Goal: Information Seeking & Learning: Learn about a topic

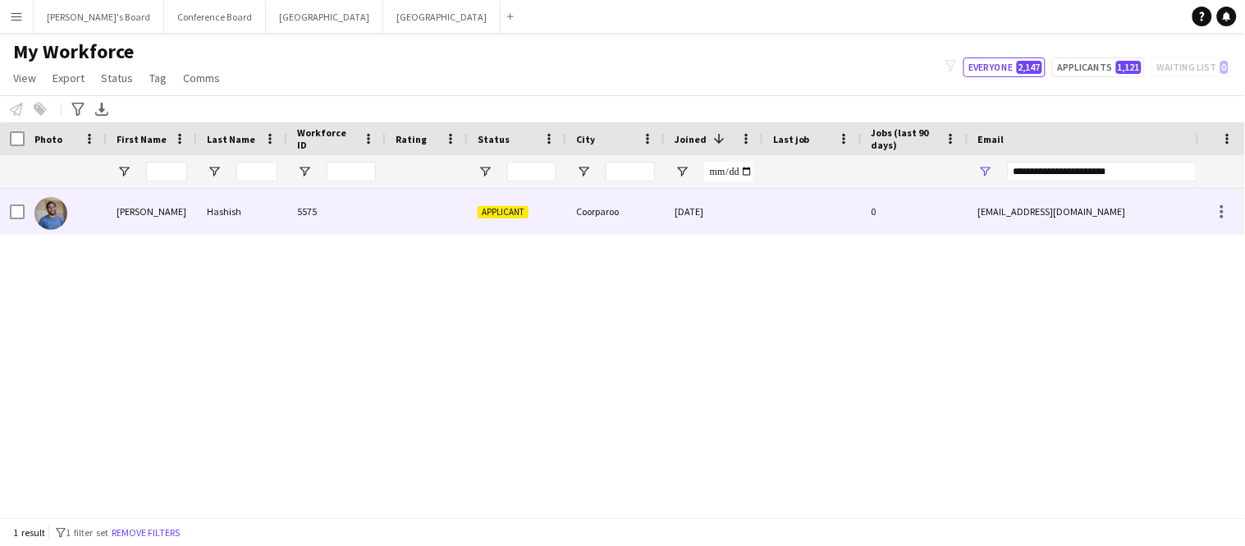
click at [304, 213] on div "5575" at bounding box center [336, 211] width 98 height 45
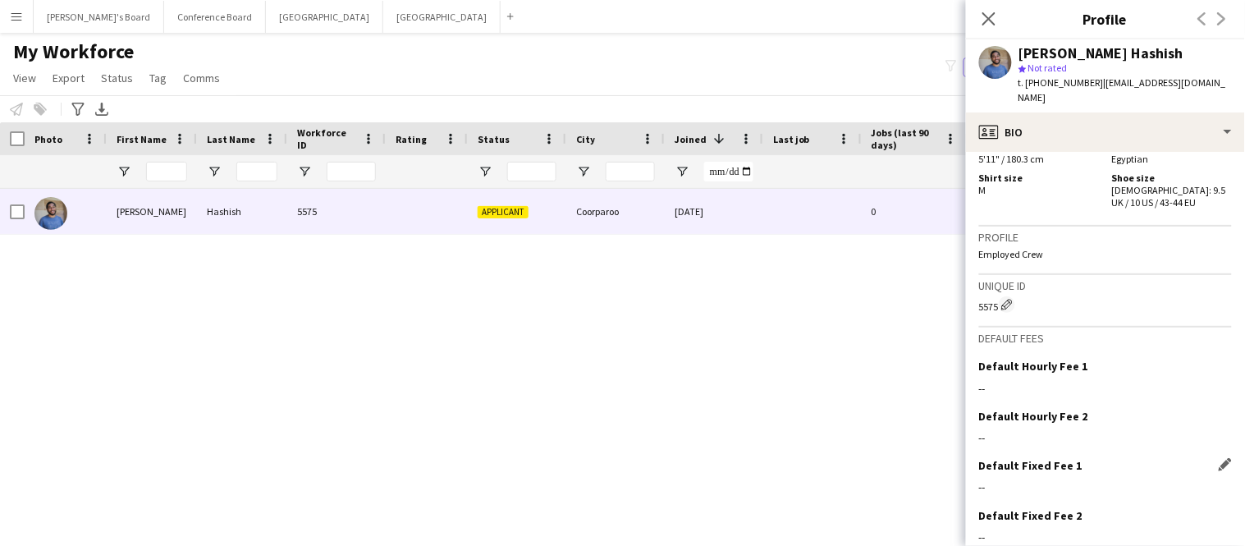
scroll to position [849, 0]
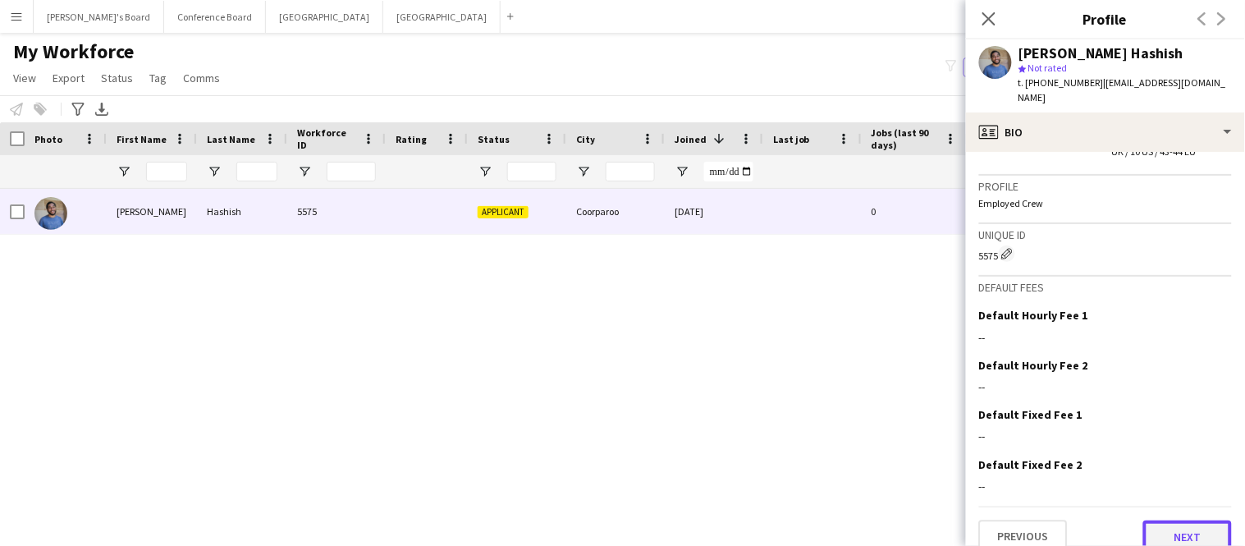
click at [1197, 528] on button "Next" at bounding box center [1187, 536] width 89 height 33
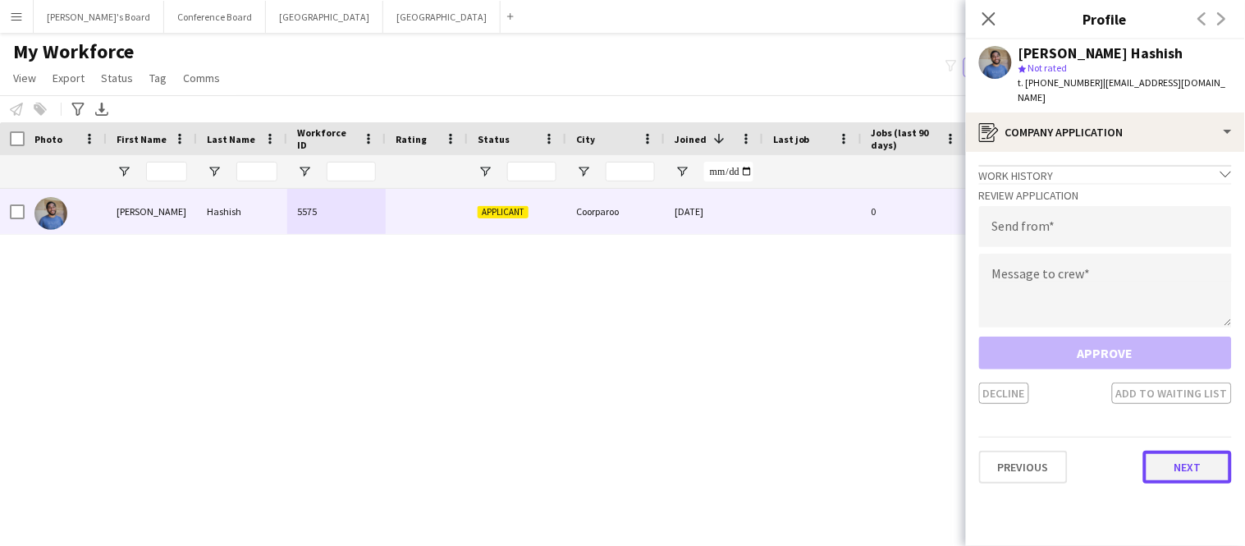
click at [1182, 453] on button "Next" at bounding box center [1187, 466] width 89 height 33
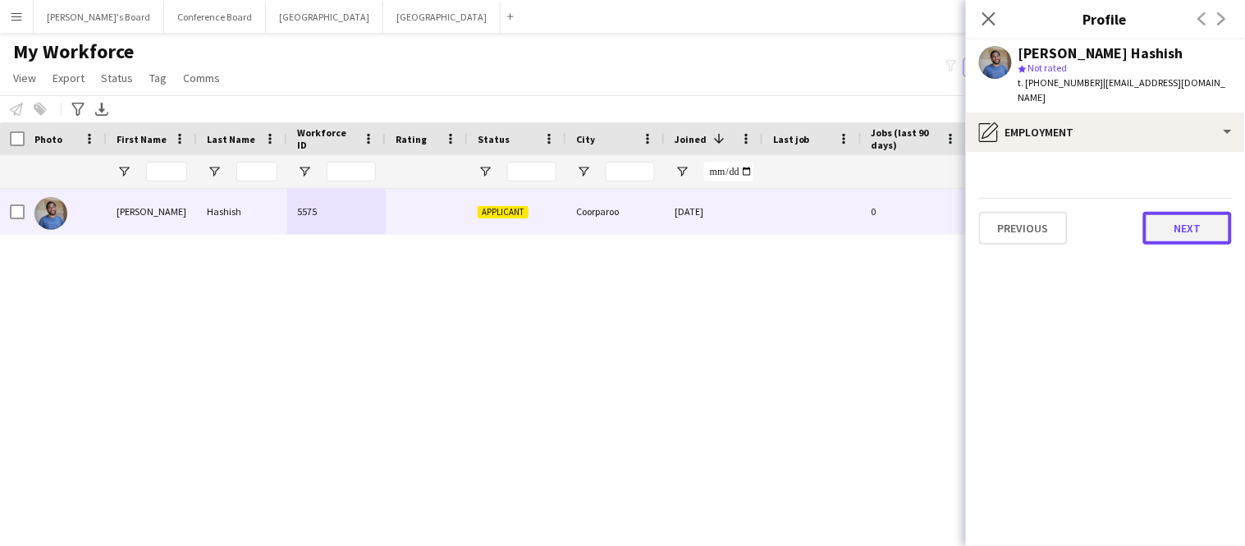
click at [1199, 227] on button "Next" at bounding box center [1187, 228] width 89 height 33
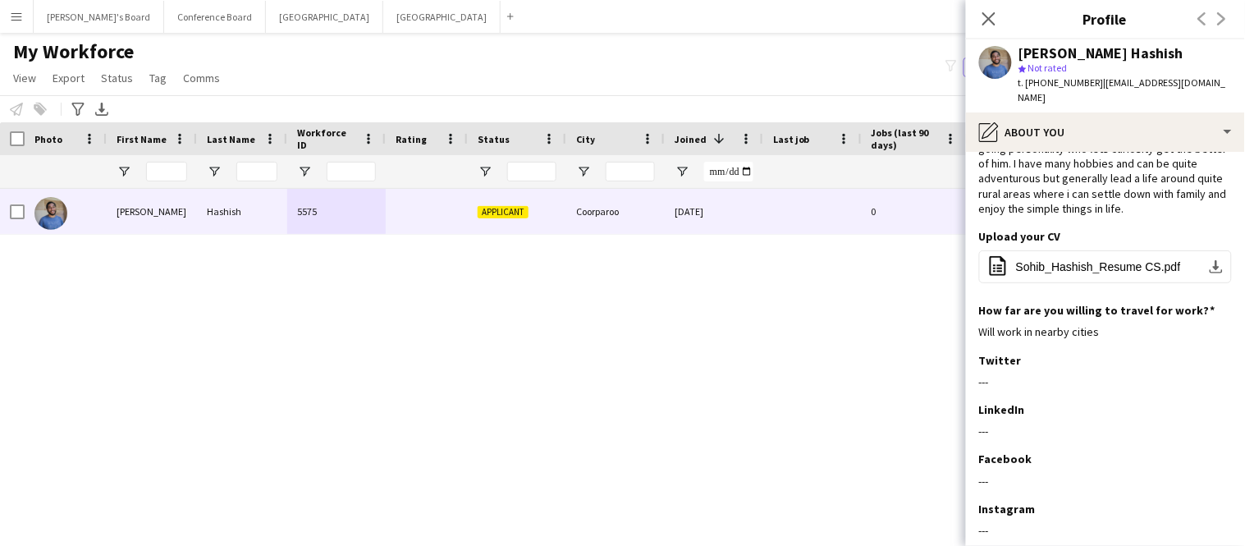
scroll to position [185, 0]
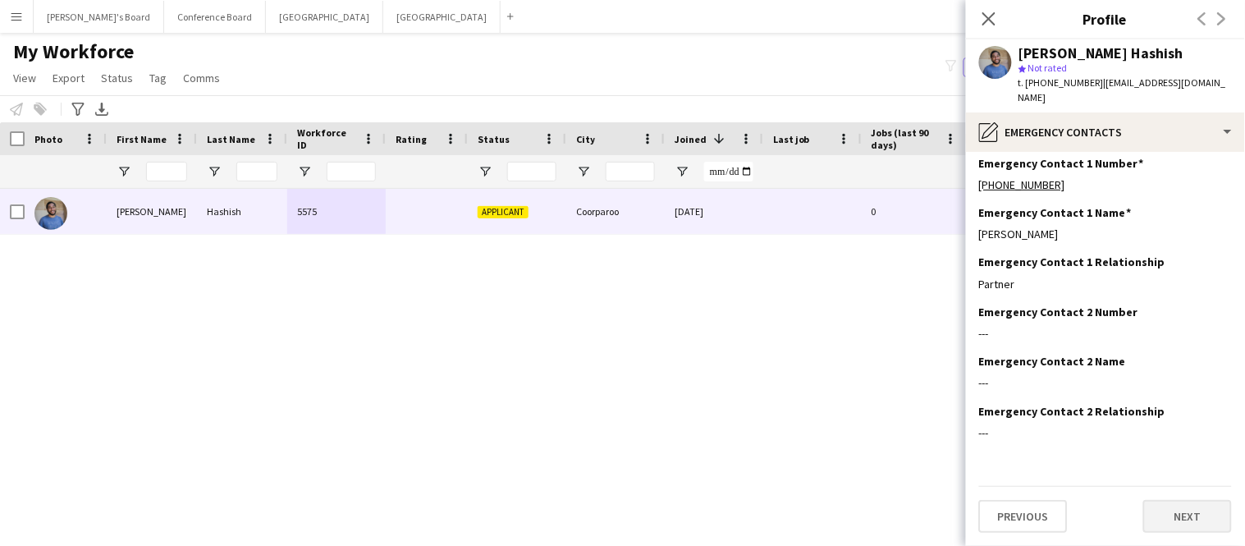
scroll to position [0, 0]
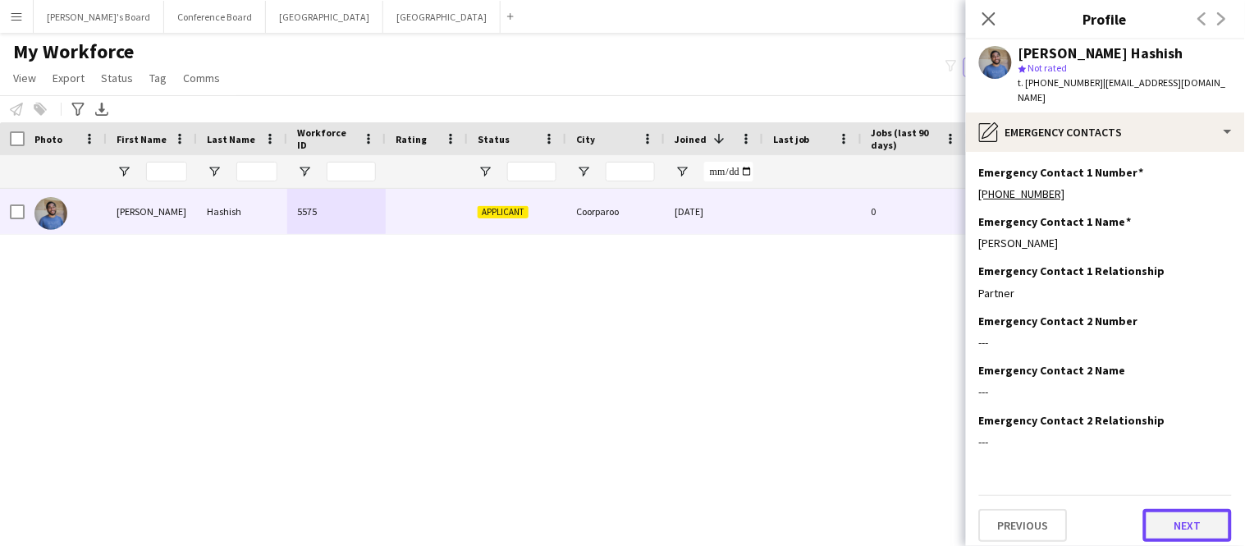
click at [1186, 514] on button "Next" at bounding box center [1187, 525] width 89 height 33
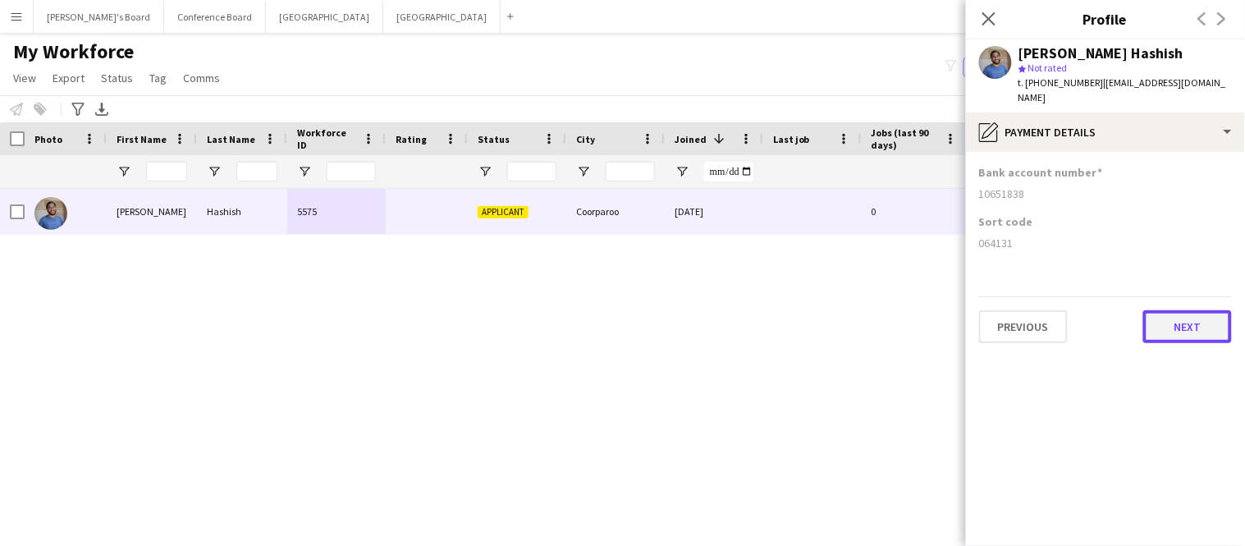
click at [1166, 319] on button "Next" at bounding box center [1187, 326] width 89 height 33
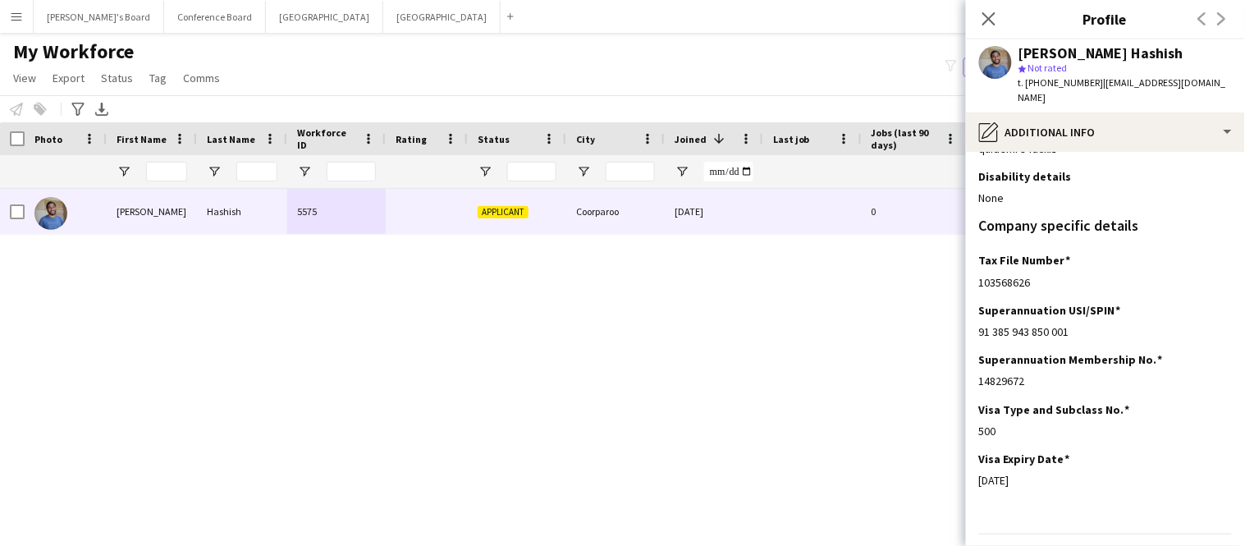
scroll to position [1036, 0]
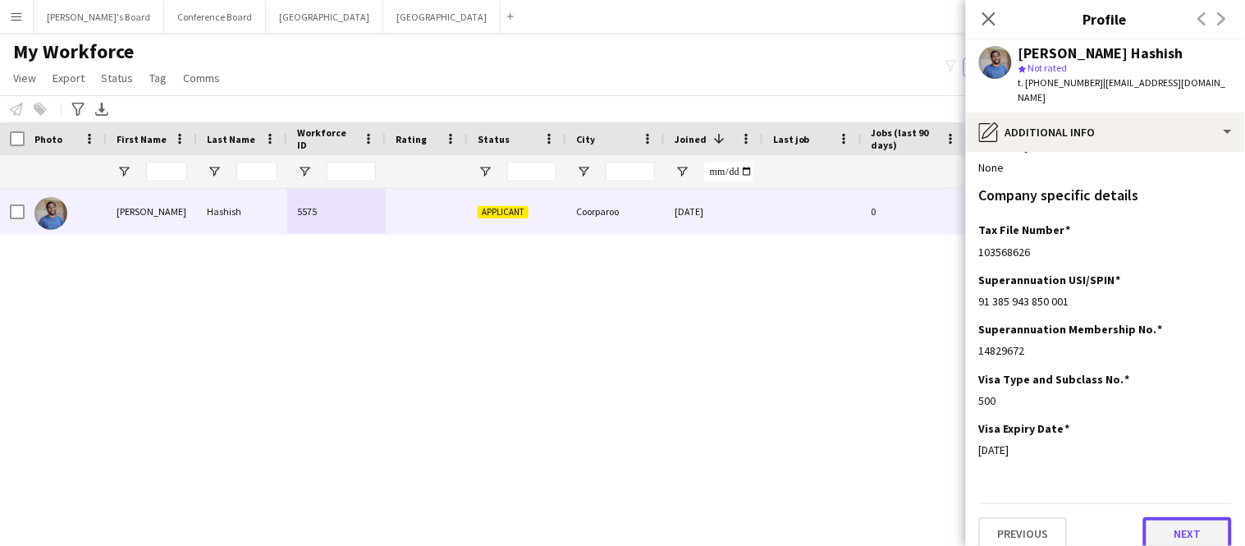
click at [1177, 517] on button "Next" at bounding box center [1187, 533] width 89 height 33
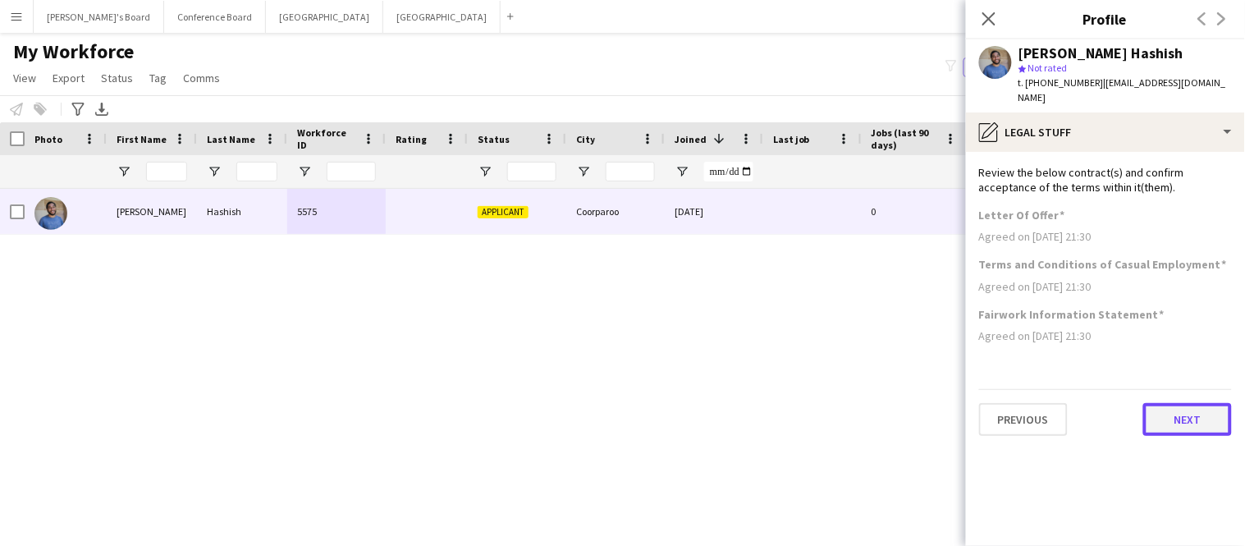
click at [1153, 410] on button "Next" at bounding box center [1187, 419] width 89 height 33
